Goal: Navigation & Orientation: Find specific page/section

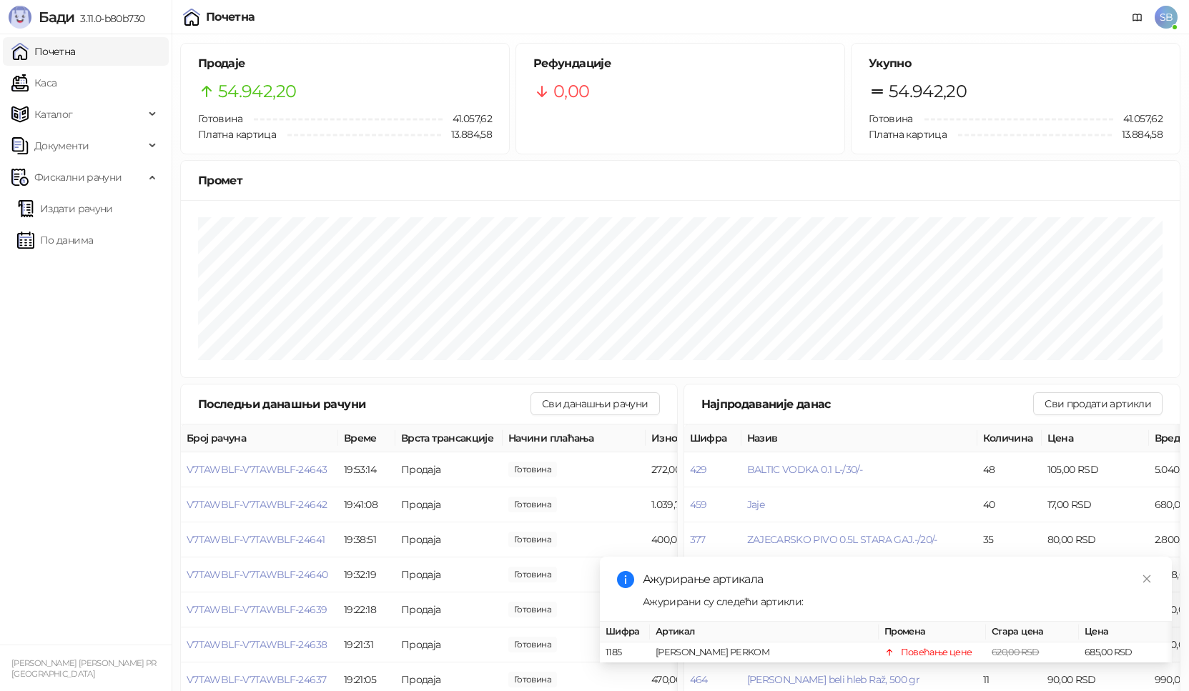
click at [52, 56] on link "Почетна" at bounding box center [43, 51] width 64 height 29
click at [44, 86] on link "Каса" at bounding box center [33, 83] width 45 height 29
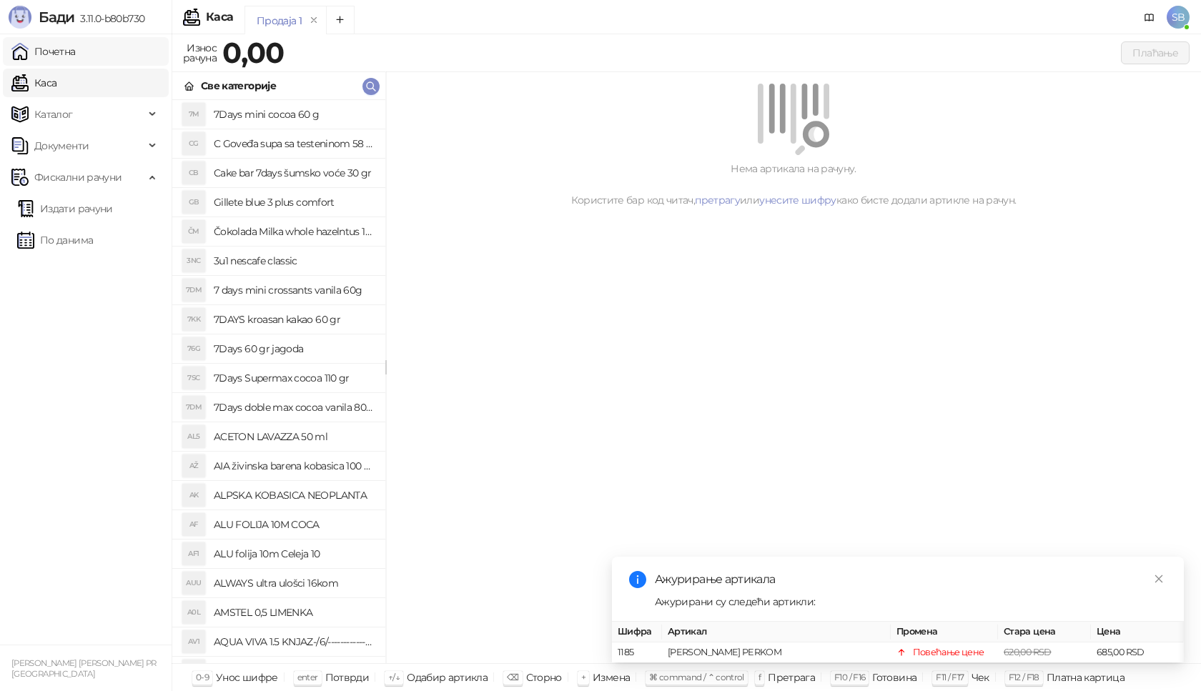
click at [61, 51] on link "Почетна" at bounding box center [43, 51] width 64 height 29
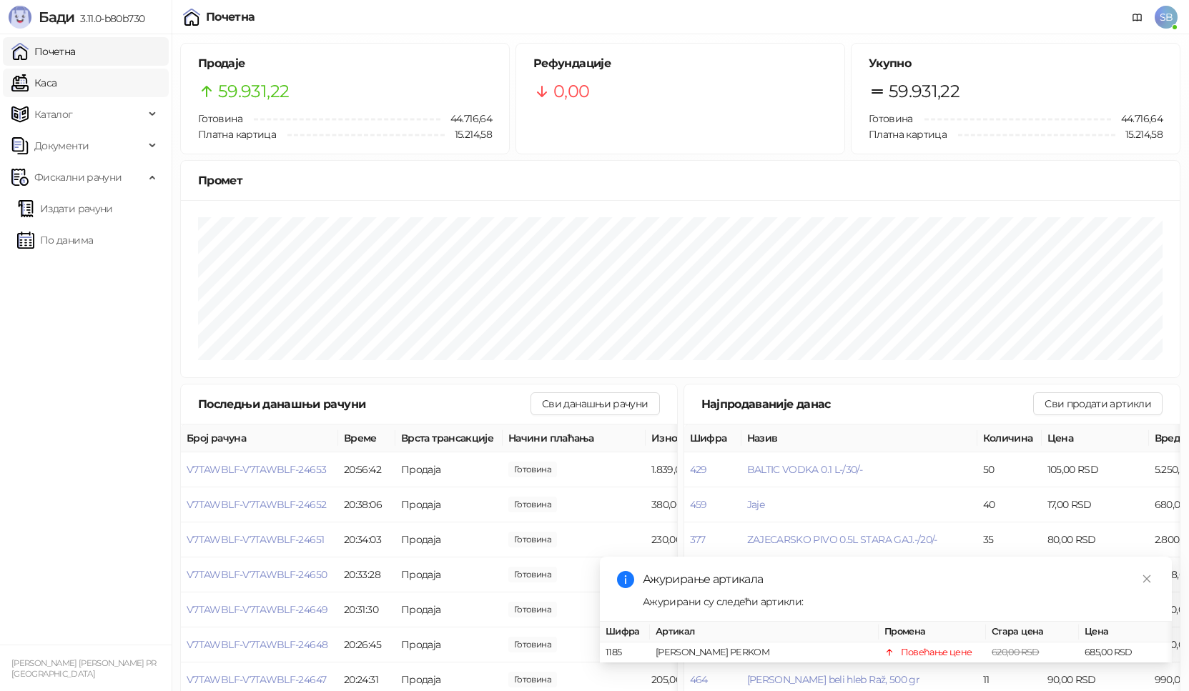
click at [51, 84] on link "Каса" at bounding box center [33, 83] width 45 height 29
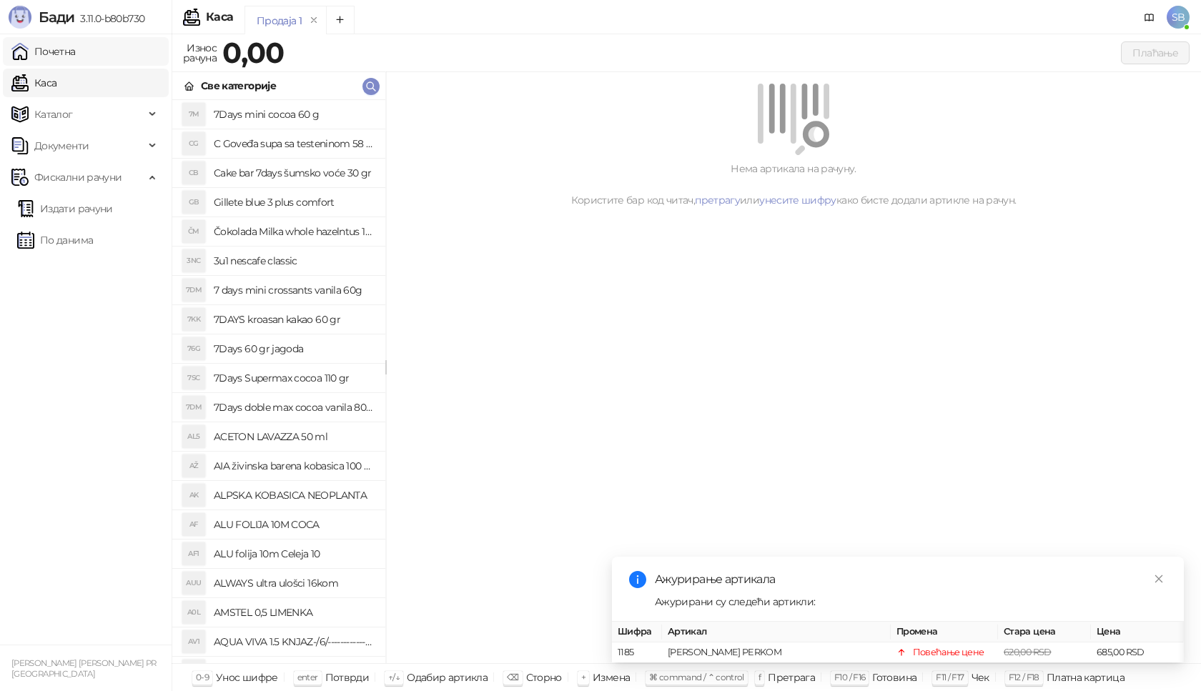
click at [56, 52] on link "Почетна" at bounding box center [43, 51] width 64 height 29
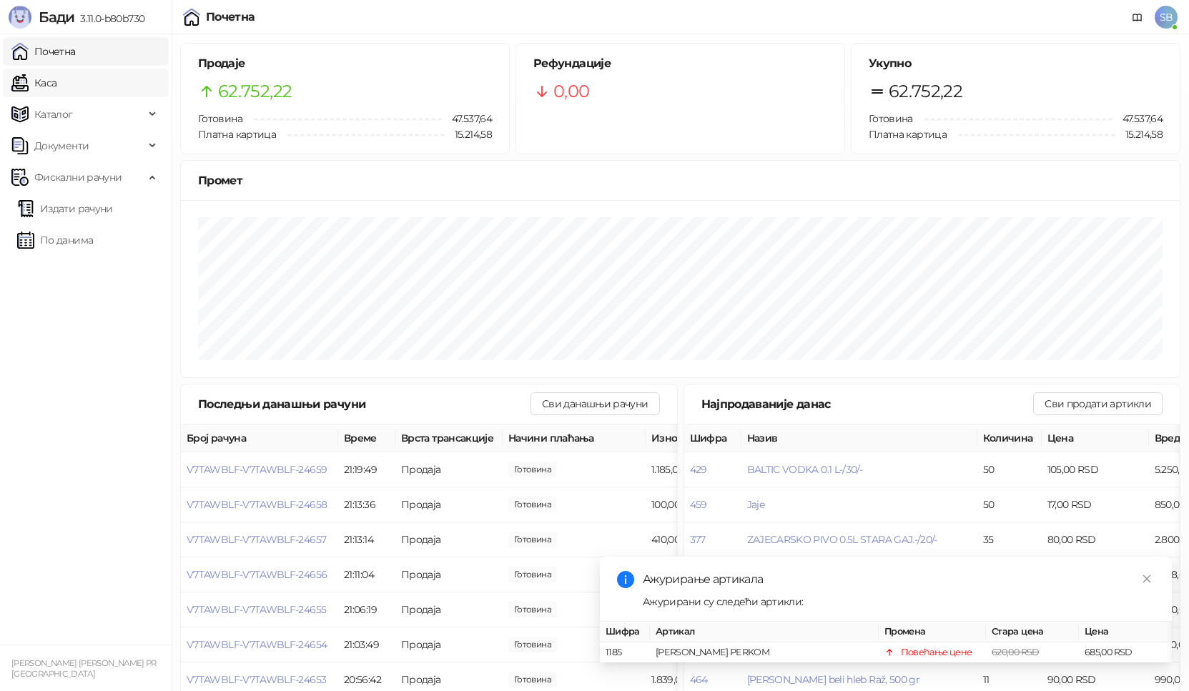
click at [56, 85] on link "Каса" at bounding box center [33, 83] width 45 height 29
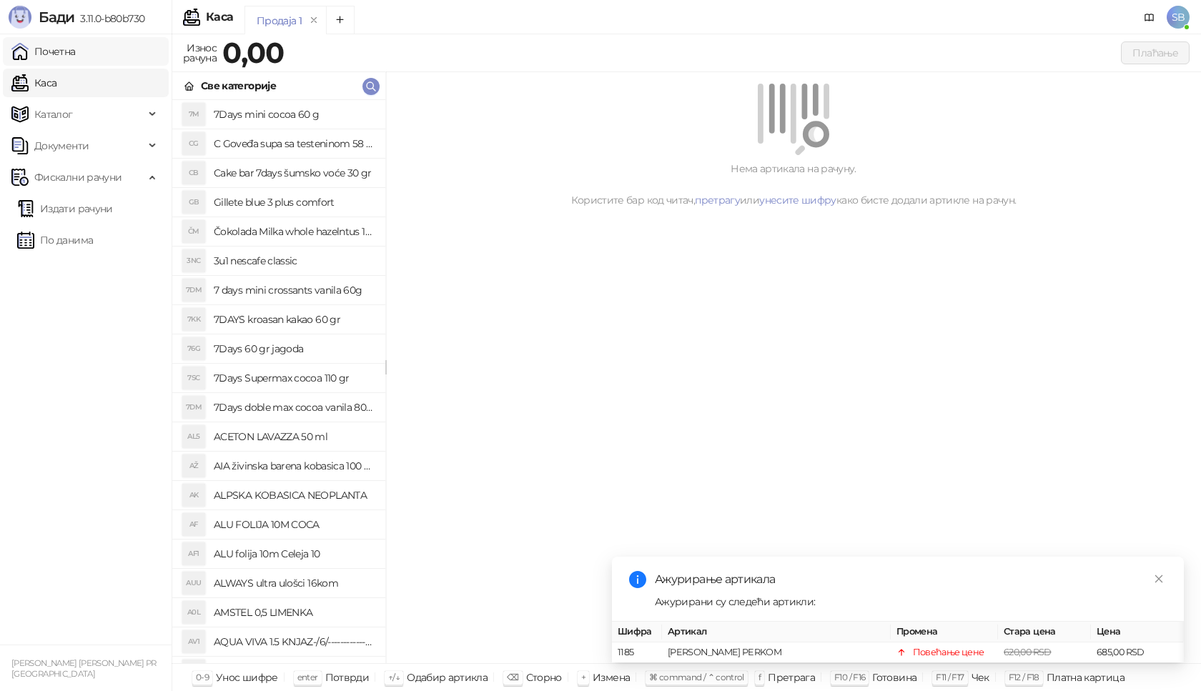
click at [57, 53] on link "Почетна" at bounding box center [43, 51] width 64 height 29
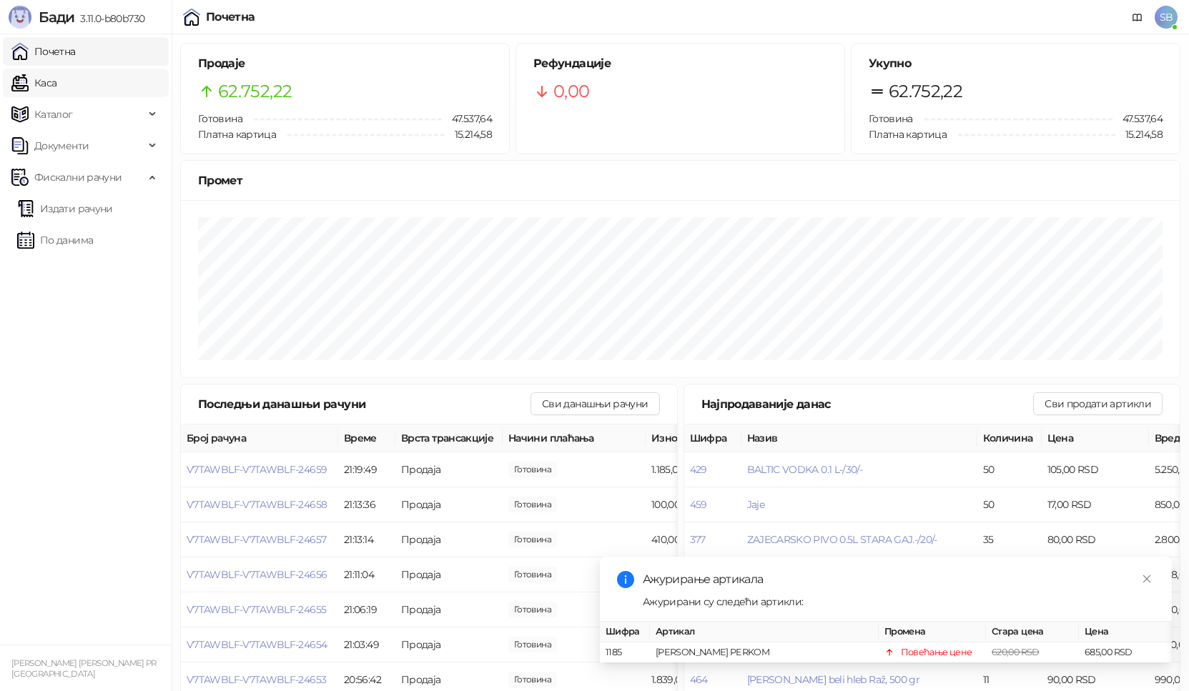
click at [45, 84] on link "Каса" at bounding box center [33, 83] width 45 height 29
click at [44, 83] on link "Каса" at bounding box center [33, 83] width 45 height 29
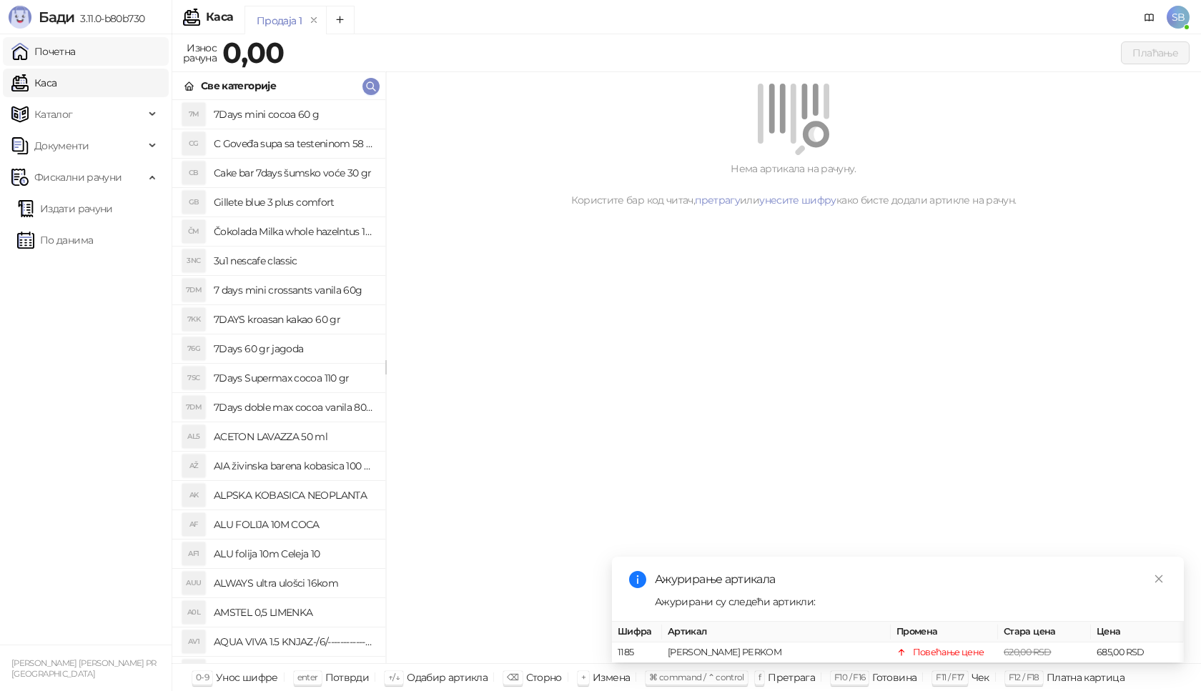
click at [54, 53] on link "Почетна" at bounding box center [43, 51] width 64 height 29
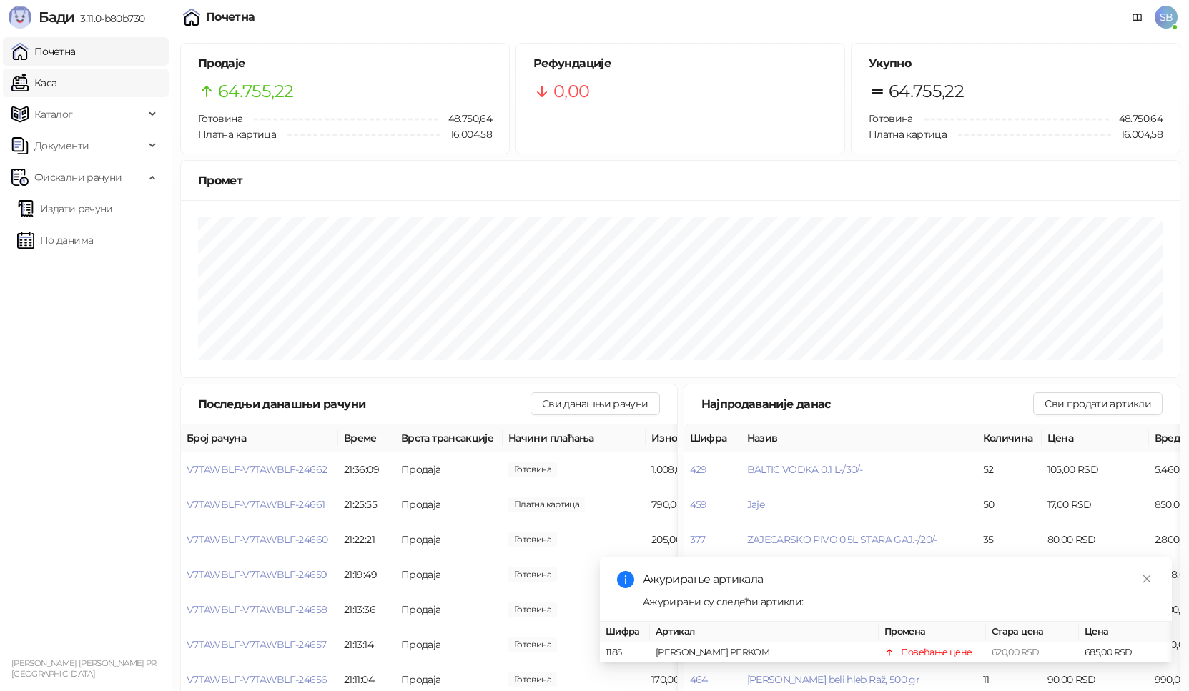
click at [49, 82] on link "Каса" at bounding box center [33, 83] width 45 height 29
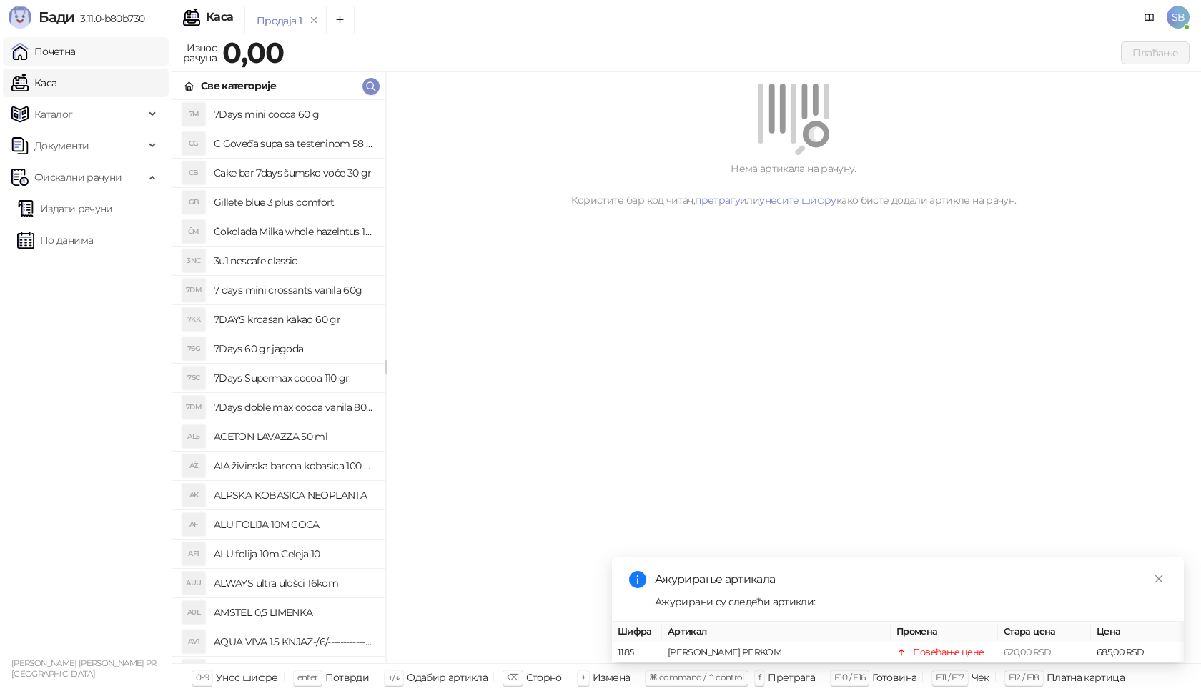
click at [61, 56] on link "Почетна" at bounding box center [43, 51] width 64 height 29
